Goal: Find contact information: Find contact information

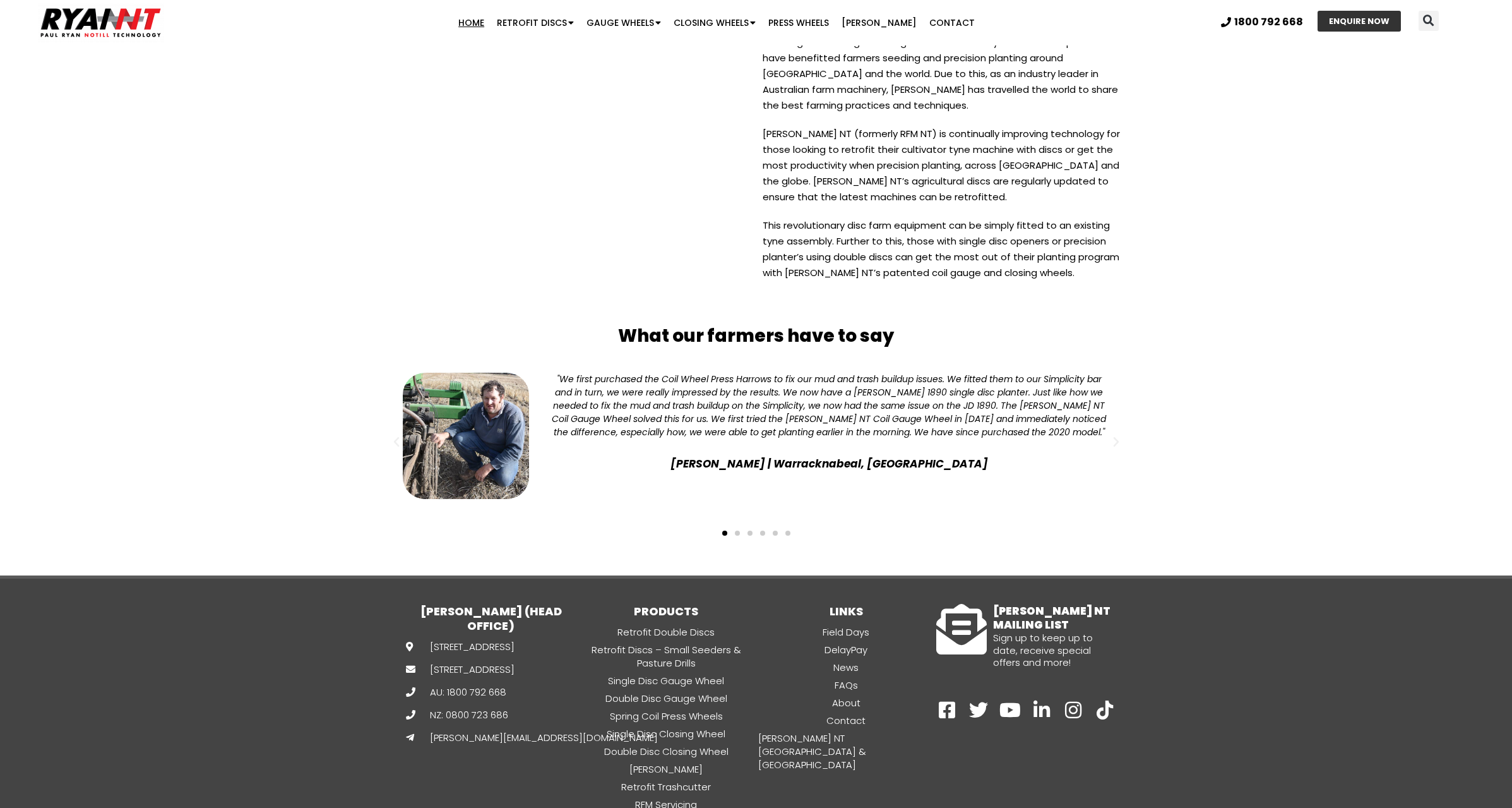
scroll to position [3019, 0]
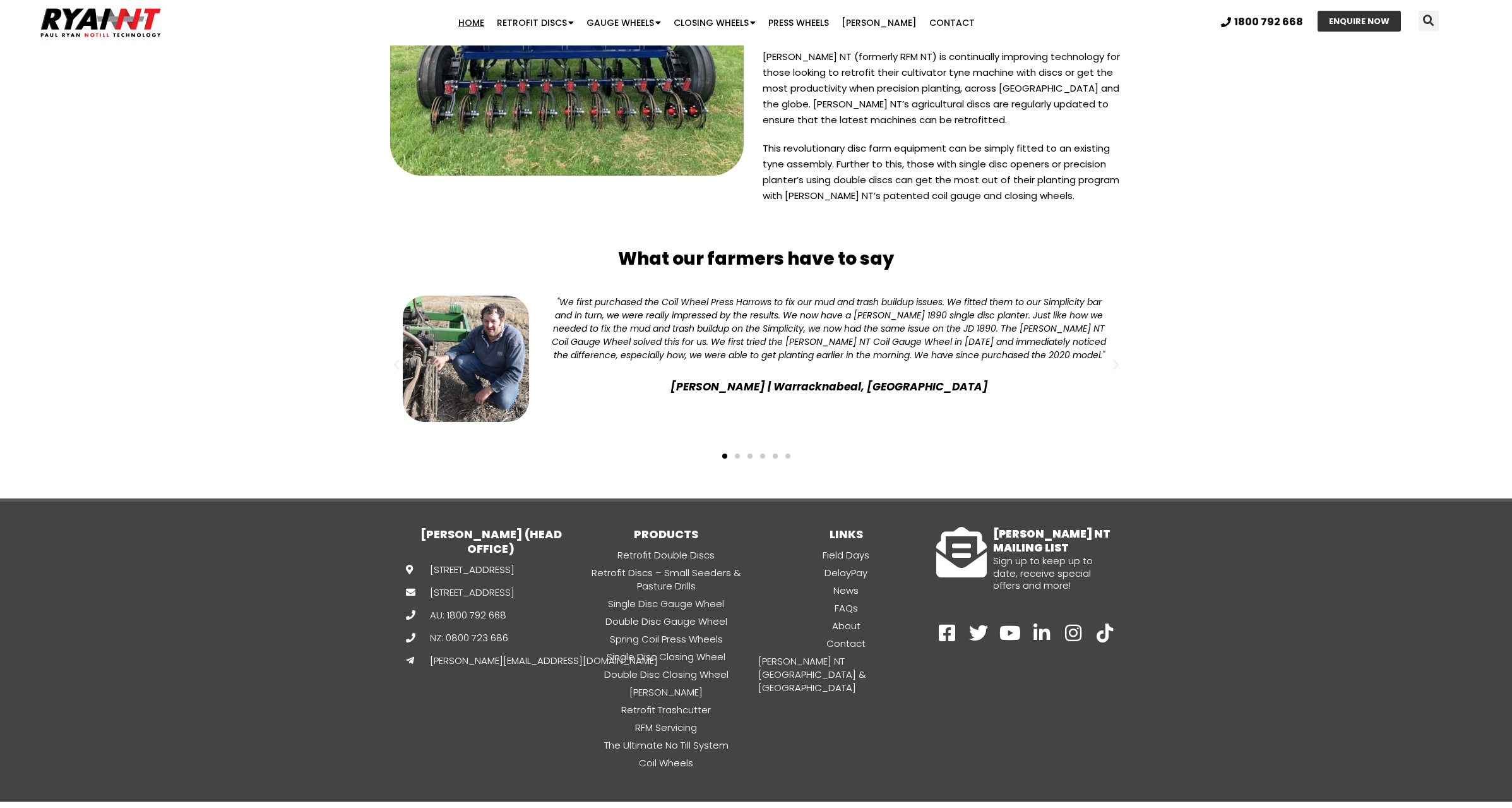
click at [527, 654] on span "[PERSON_NAME][EMAIL_ADDRESS][DOMAIN_NAME]" at bounding box center [542, 660] width 231 height 13
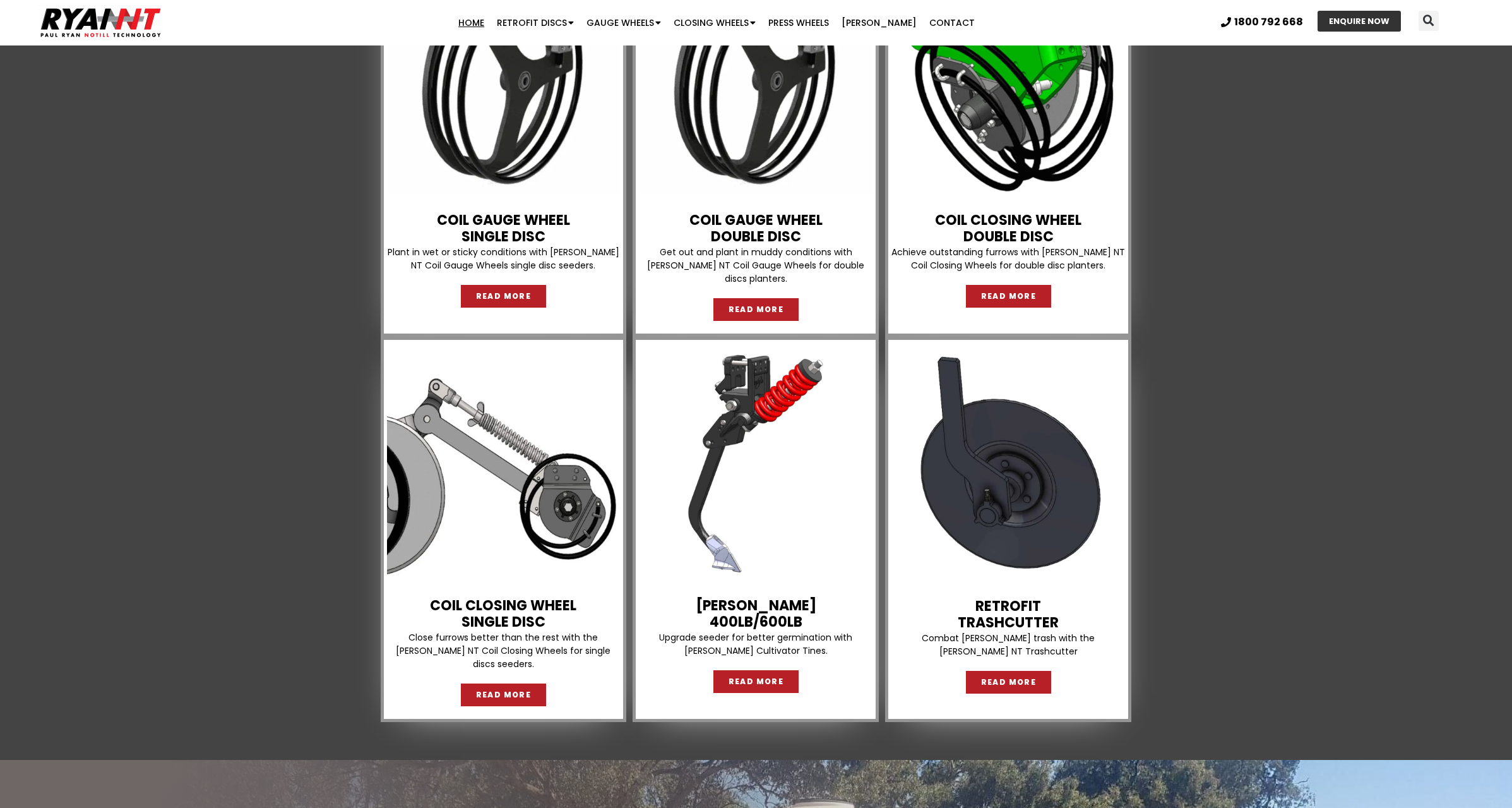
scroll to position [1440, 0]
